Goal: Task Accomplishment & Management: Use online tool/utility

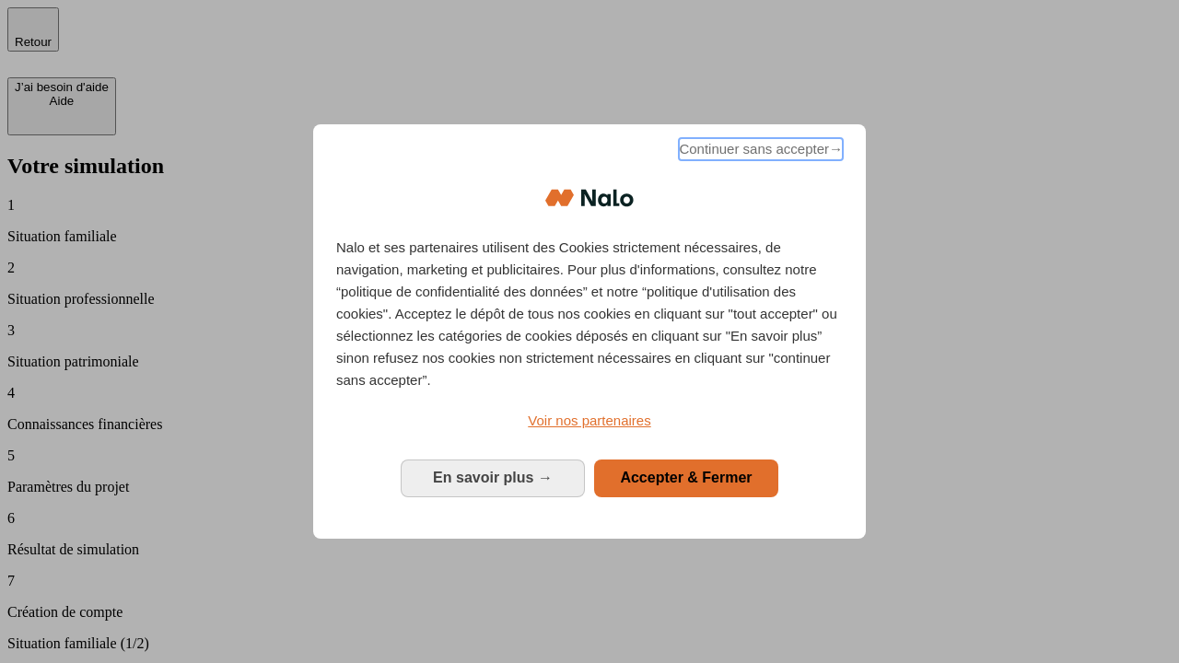
click at [759, 152] on span "Continuer sans accepter →" at bounding box center [761, 149] width 164 height 22
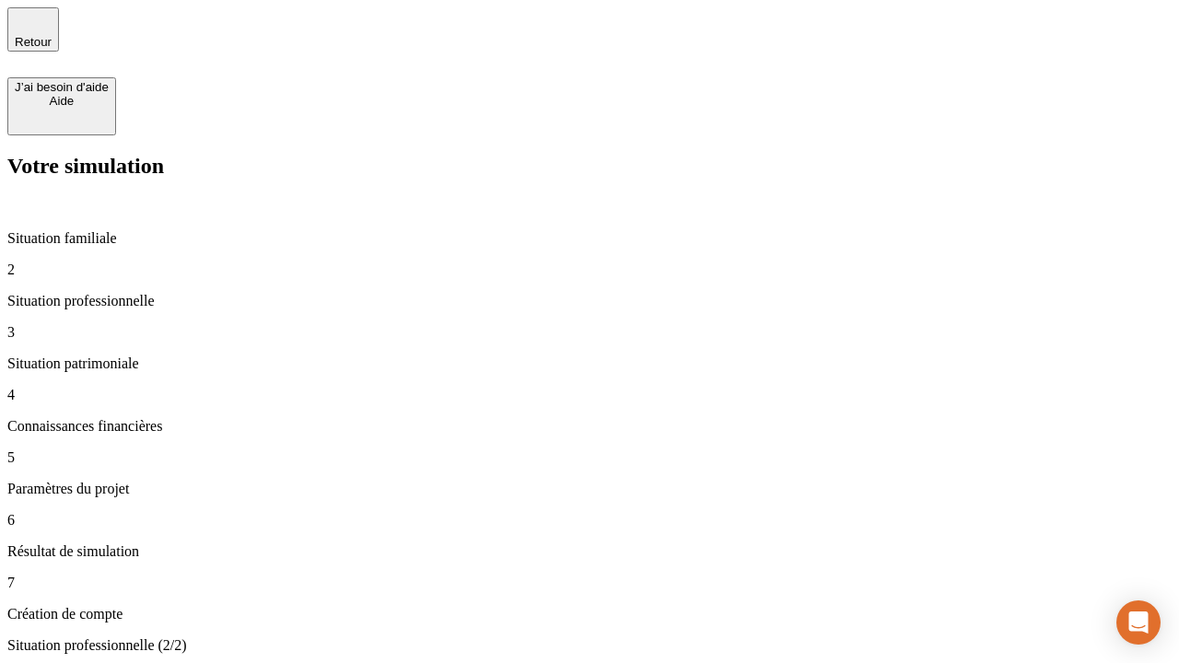
type input "30 000"
type input "40 000"
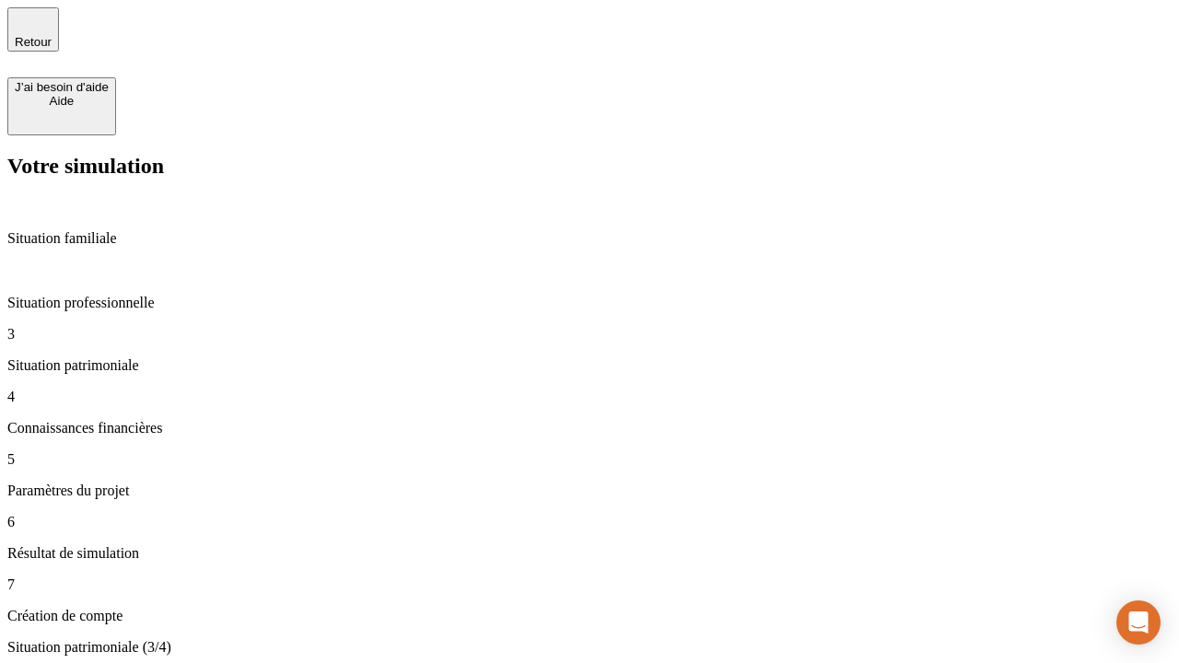
type input "1 100"
type input "20"
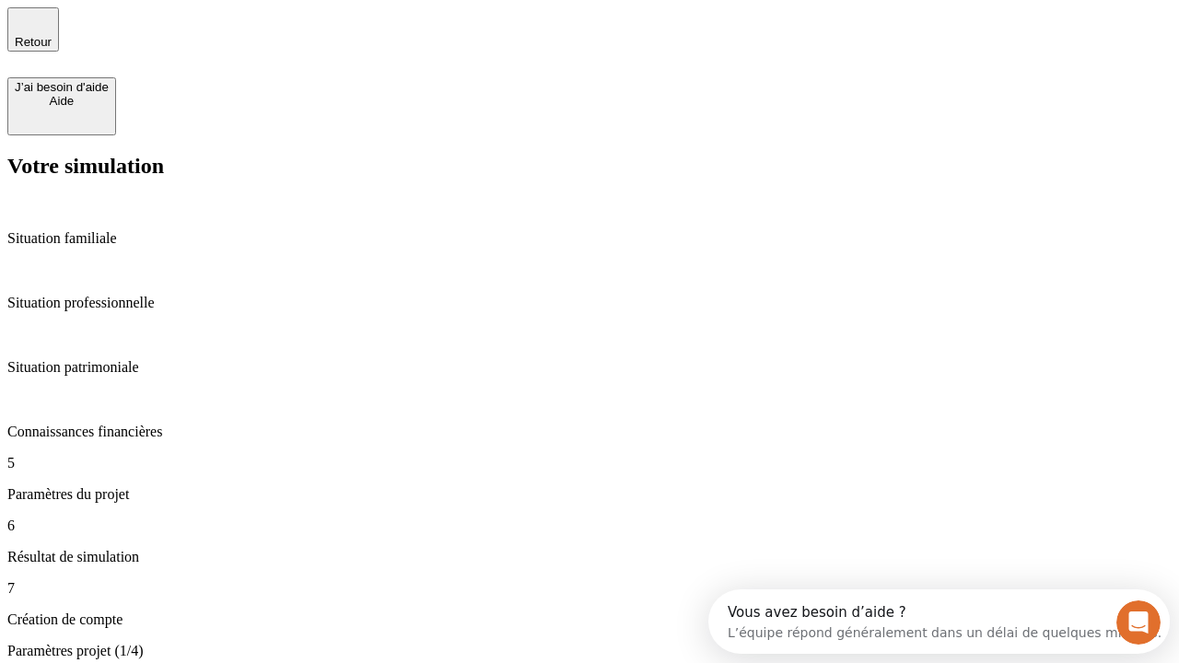
type input "40"
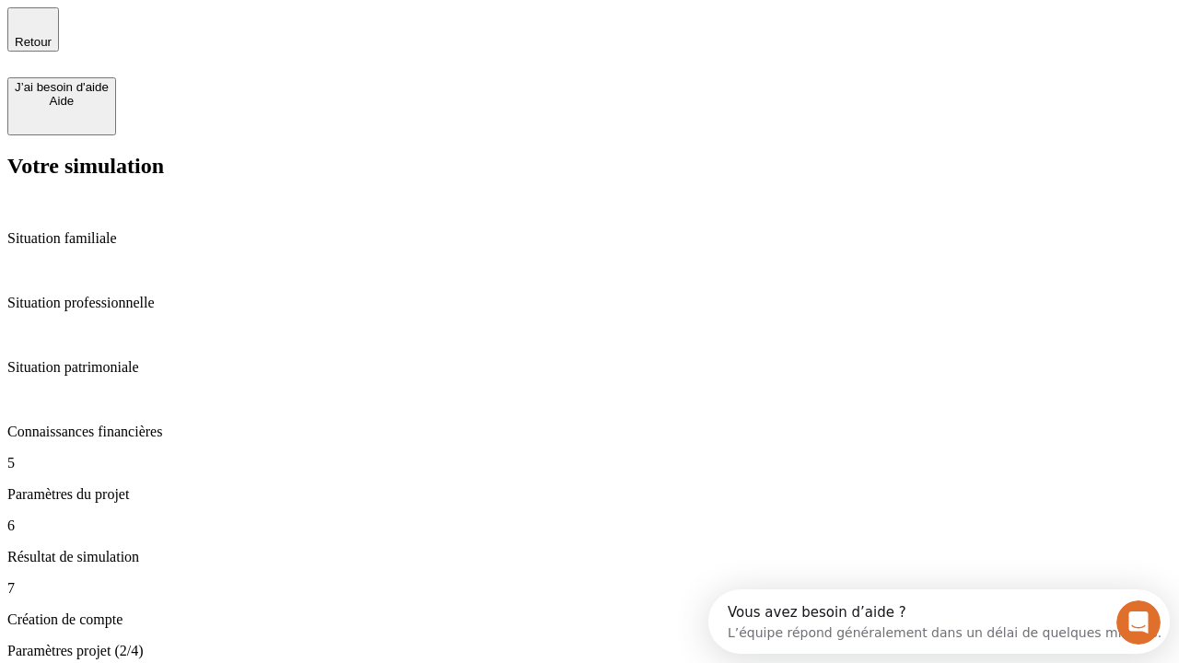
type input "50 000"
type input "640"
